Goal: Navigation & Orientation: Go to known website

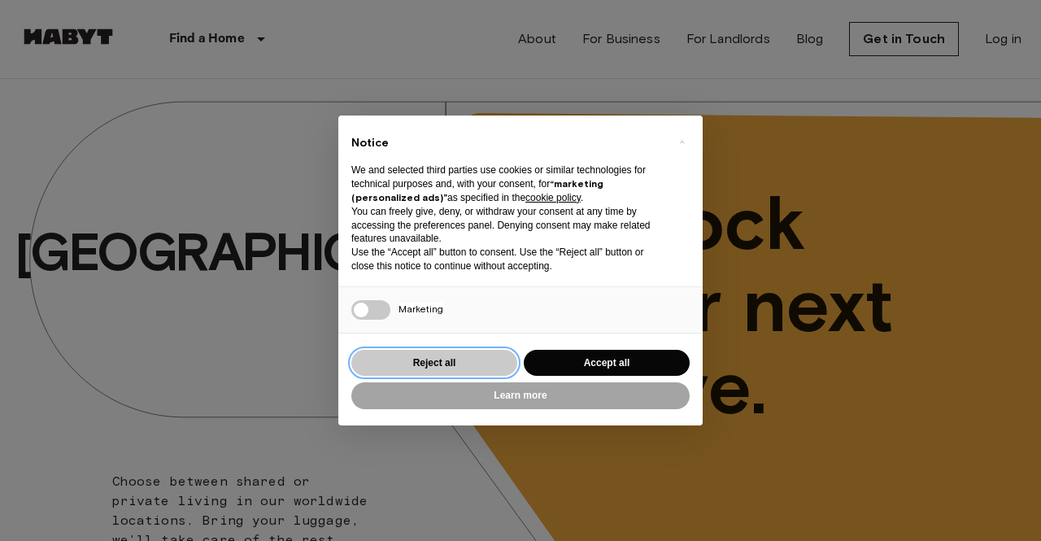
click at [449, 354] on button "Reject all" at bounding box center [434, 363] width 166 height 27
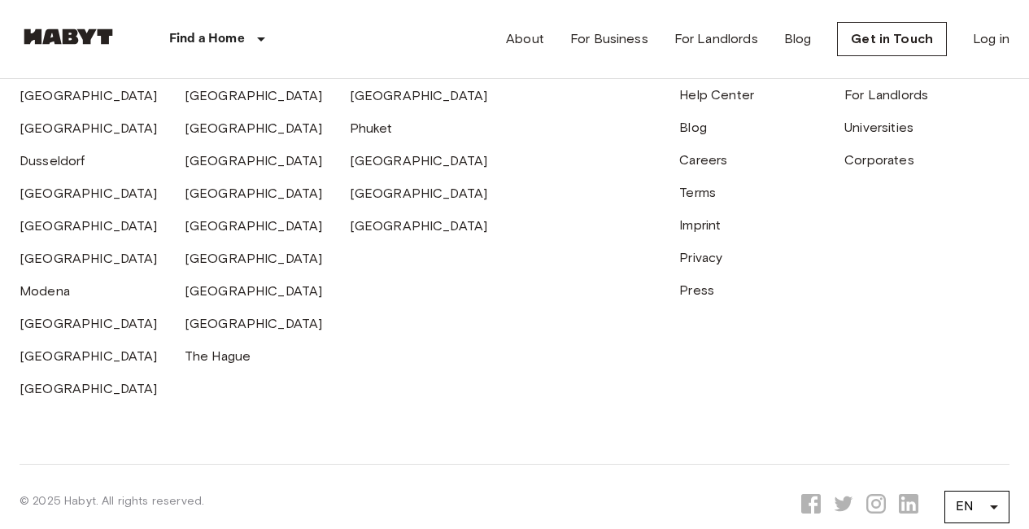
scroll to position [4443, 0]
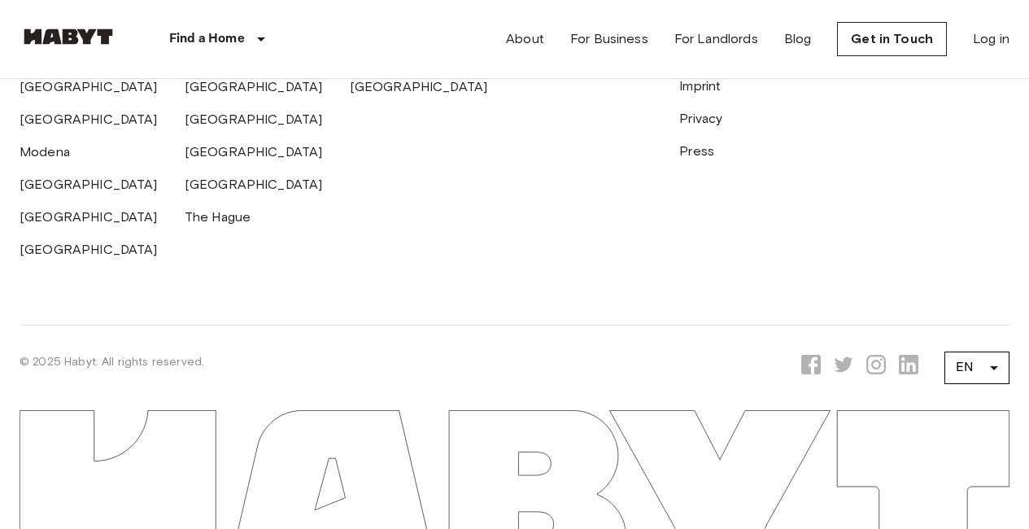
click at [907, 355] on icon "Opens a new tab to Habyt LinkedIn page" at bounding box center [909, 365] width 20 height 20
